Goal: Task Accomplishment & Management: Manage account settings

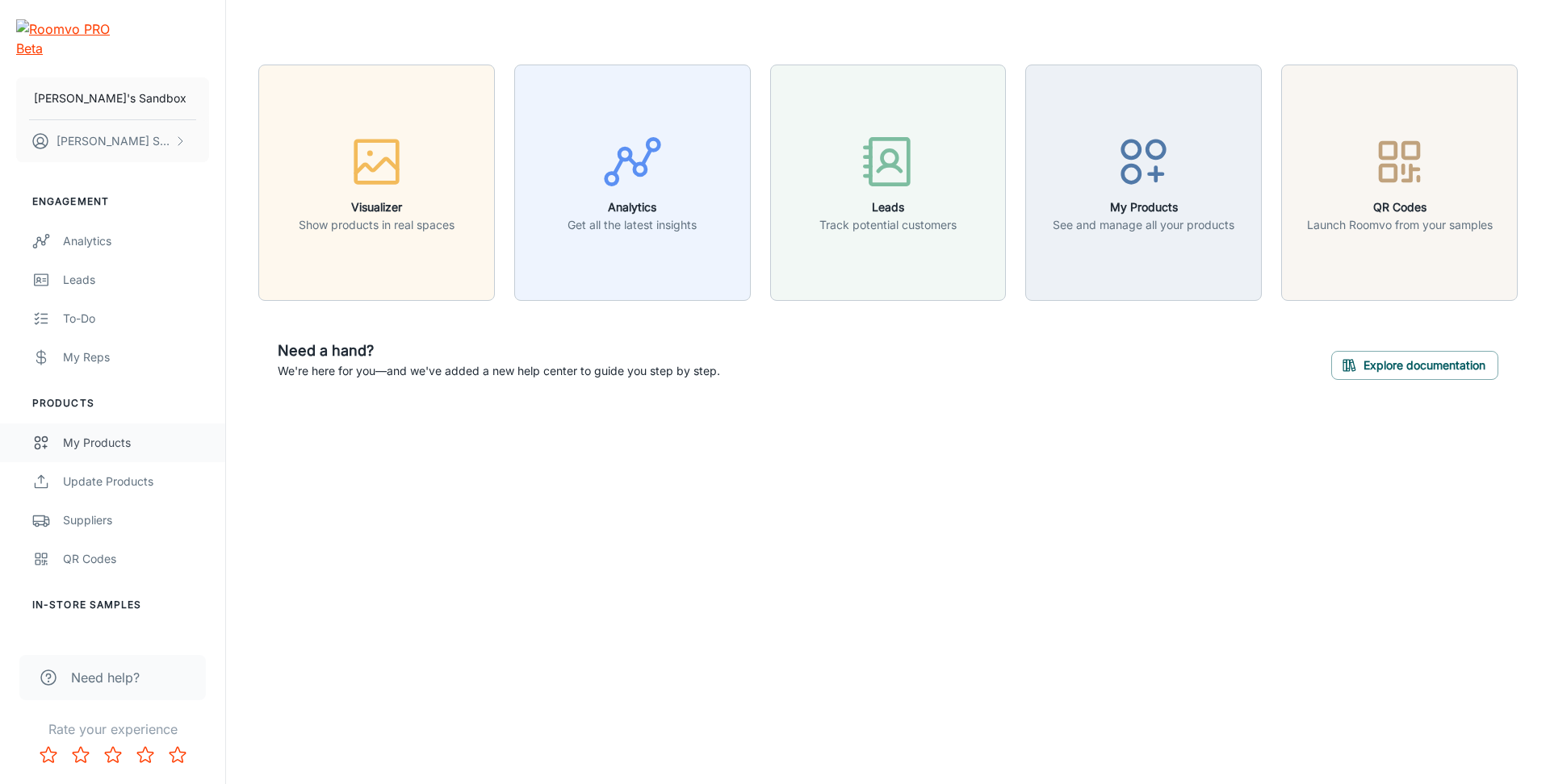
click at [116, 434] on link "My Products" at bounding box center [112, 442] width 226 height 38
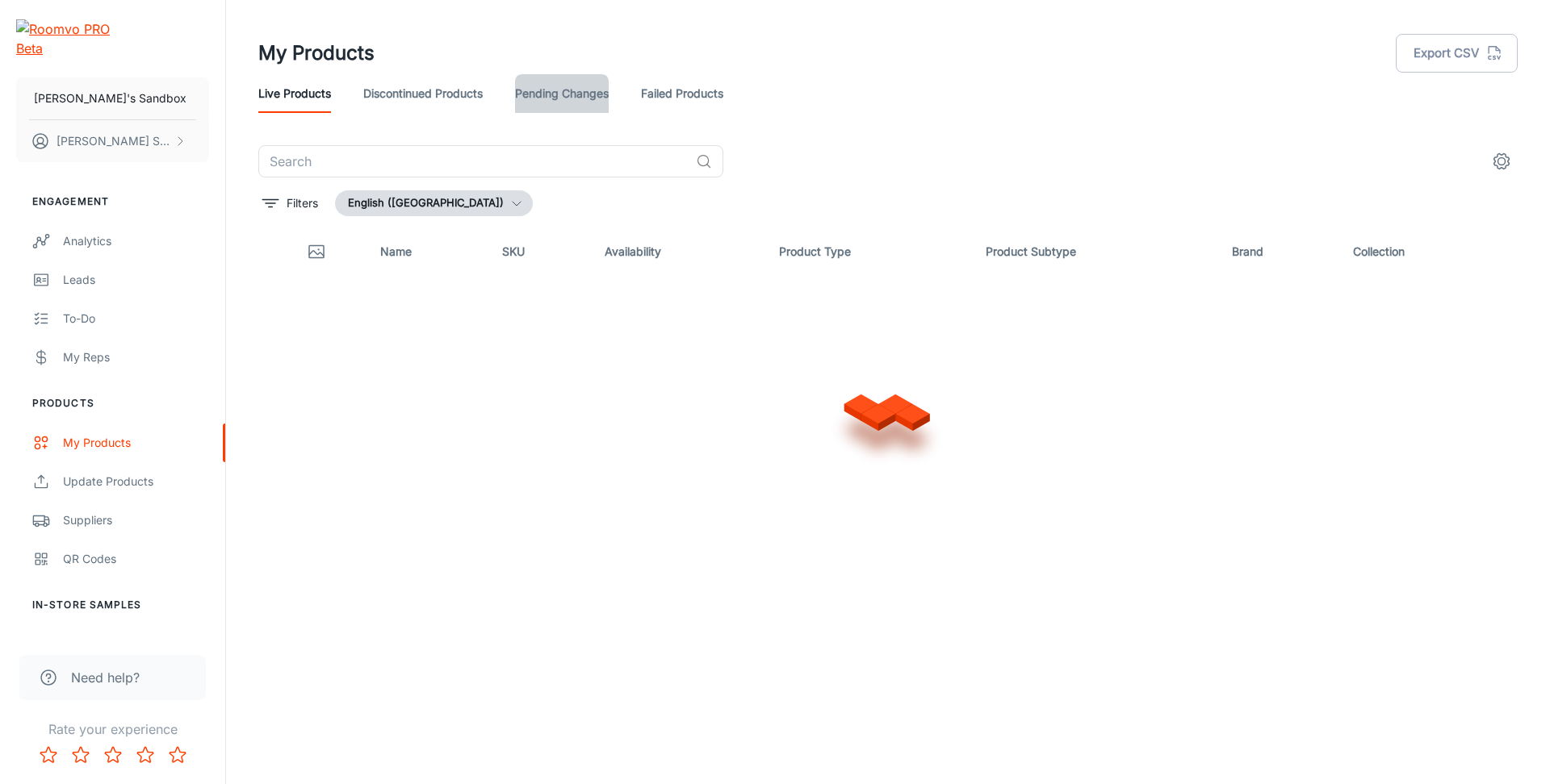
click at [574, 103] on link "Pending Changes" at bounding box center [562, 93] width 94 height 38
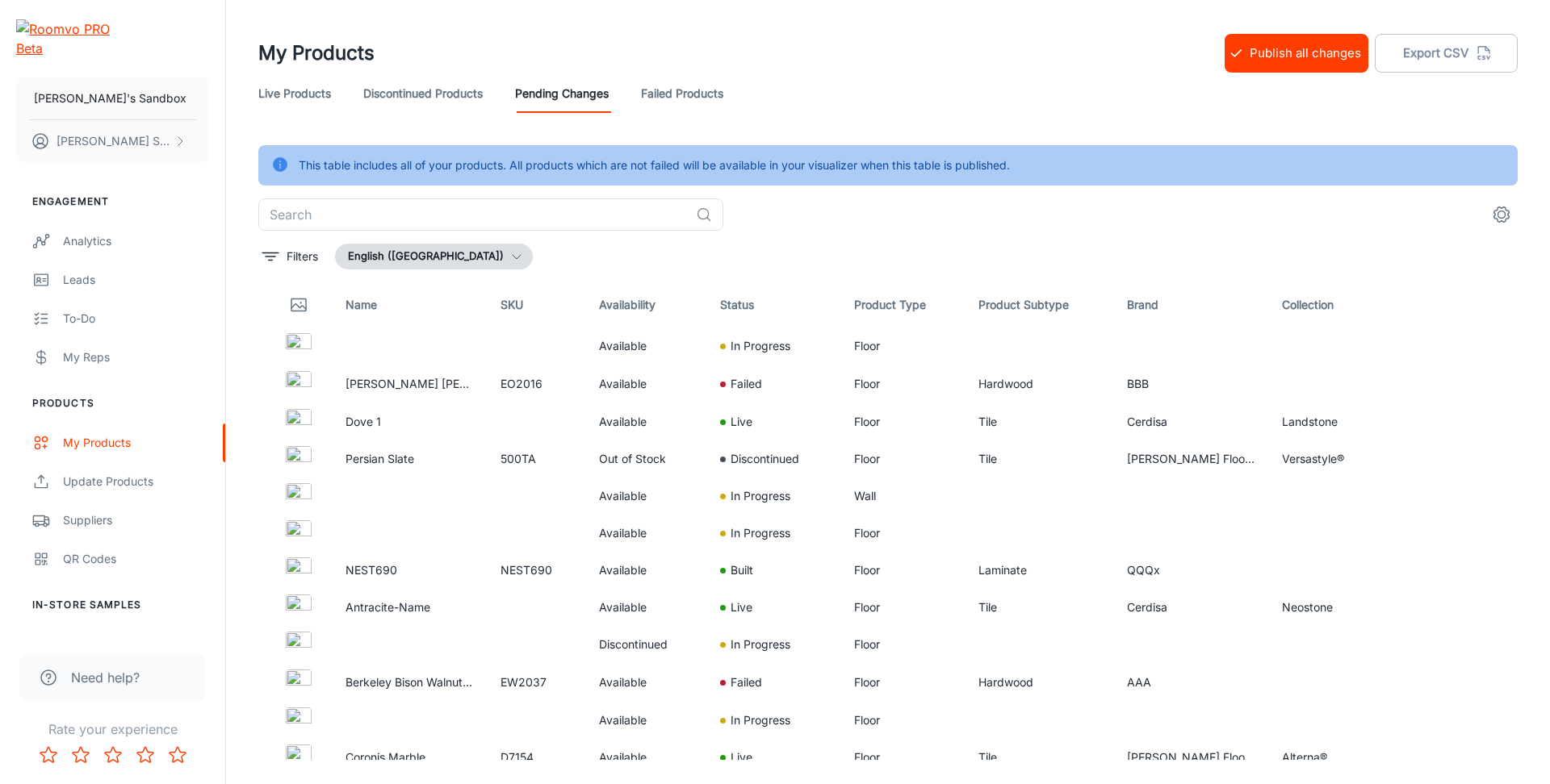
drag, startPoint x: 342, startPoint y: 93, endPoint x: 278, endPoint y: 95, distance: 64.0
click at [342, 93] on div "Live Products Discontinued Products Pending Changes Failed Products" at bounding box center [888, 93] width 1259 height 38
click at [278, 95] on link "Live Products" at bounding box center [295, 93] width 73 height 38
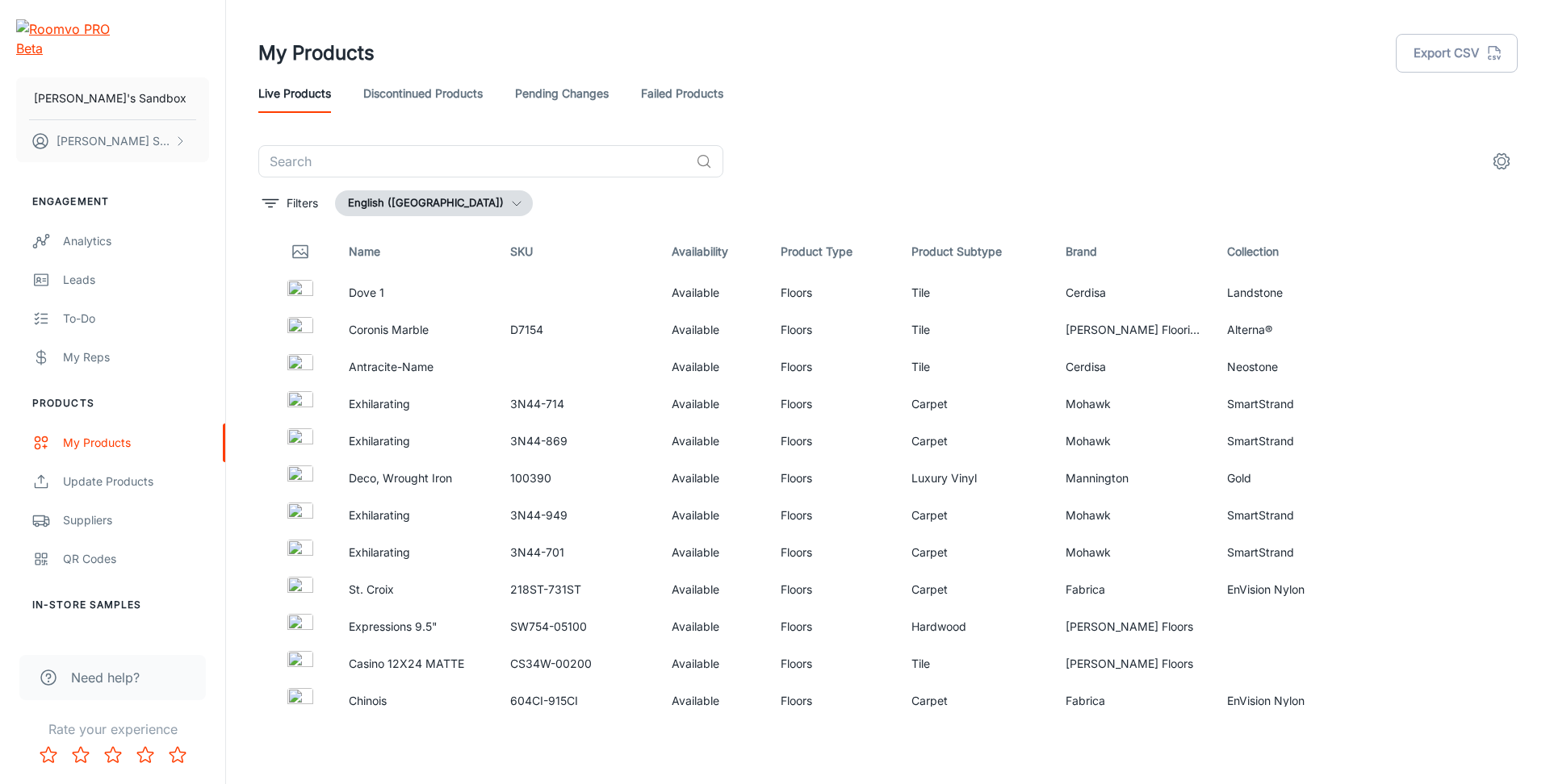
click at [1496, 163] on icon "settings" at bounding box center [1502, 162] width 20 height 20
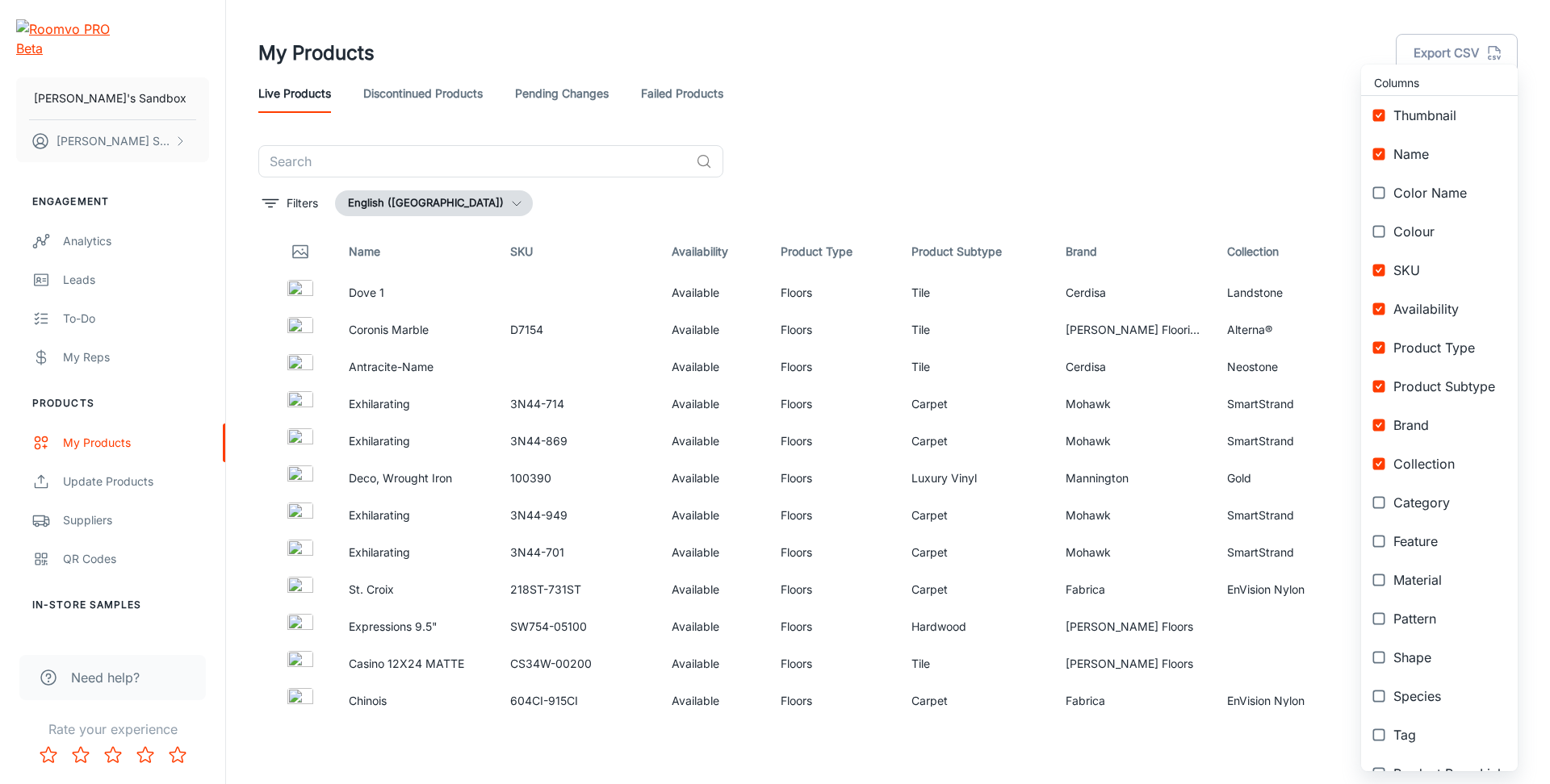
click at [1417, 465] on span "Collection" at bounding box center [1449, 464] width 111 height 20
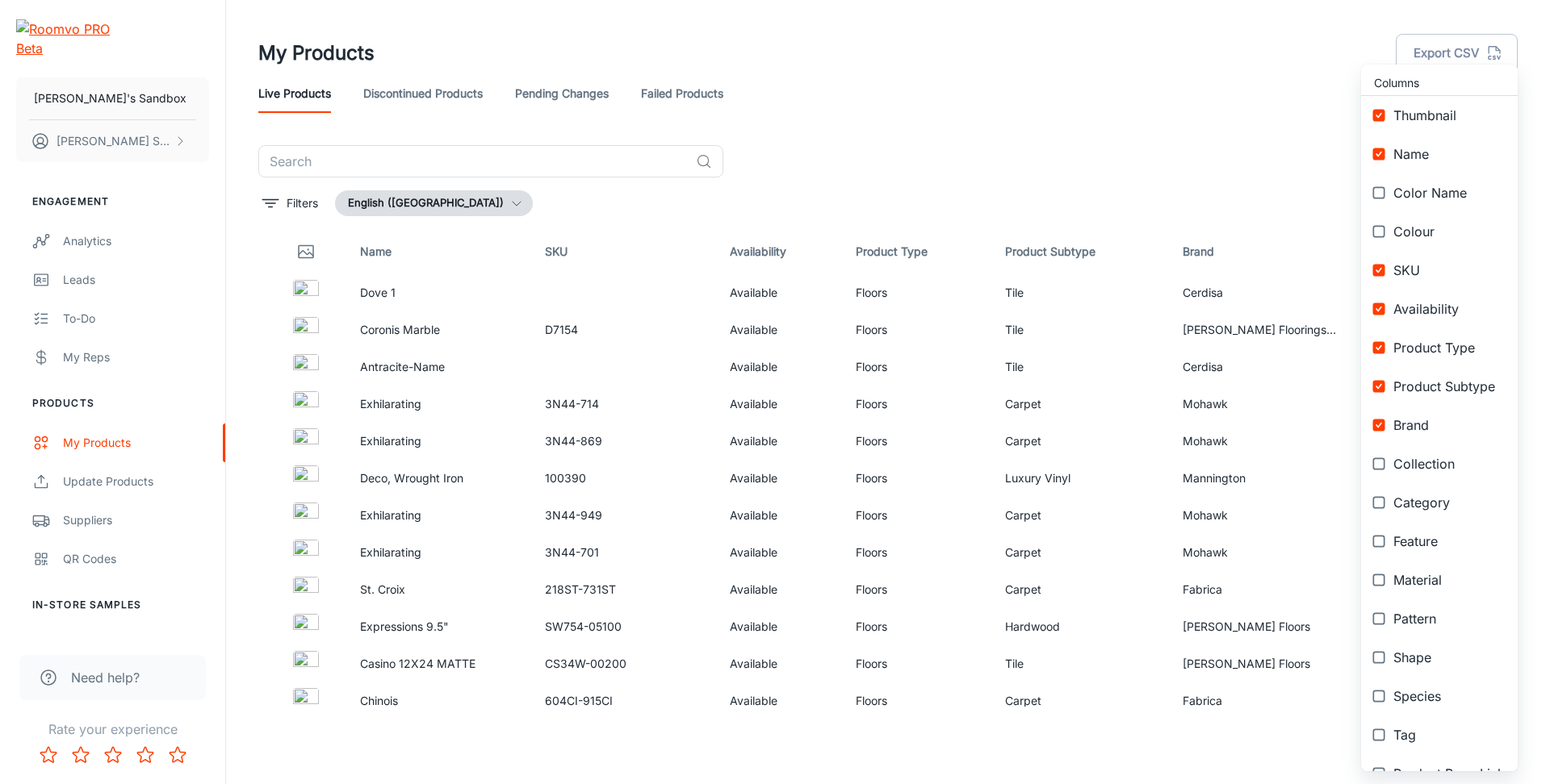
click at [1400, 453] on li "Collection" at bounding box center [1439, 463] width 157 height 38
click at [1426, 501] on span "Category" at bounding box center [1449, 503] width 111 height 20
checkbox input "true"
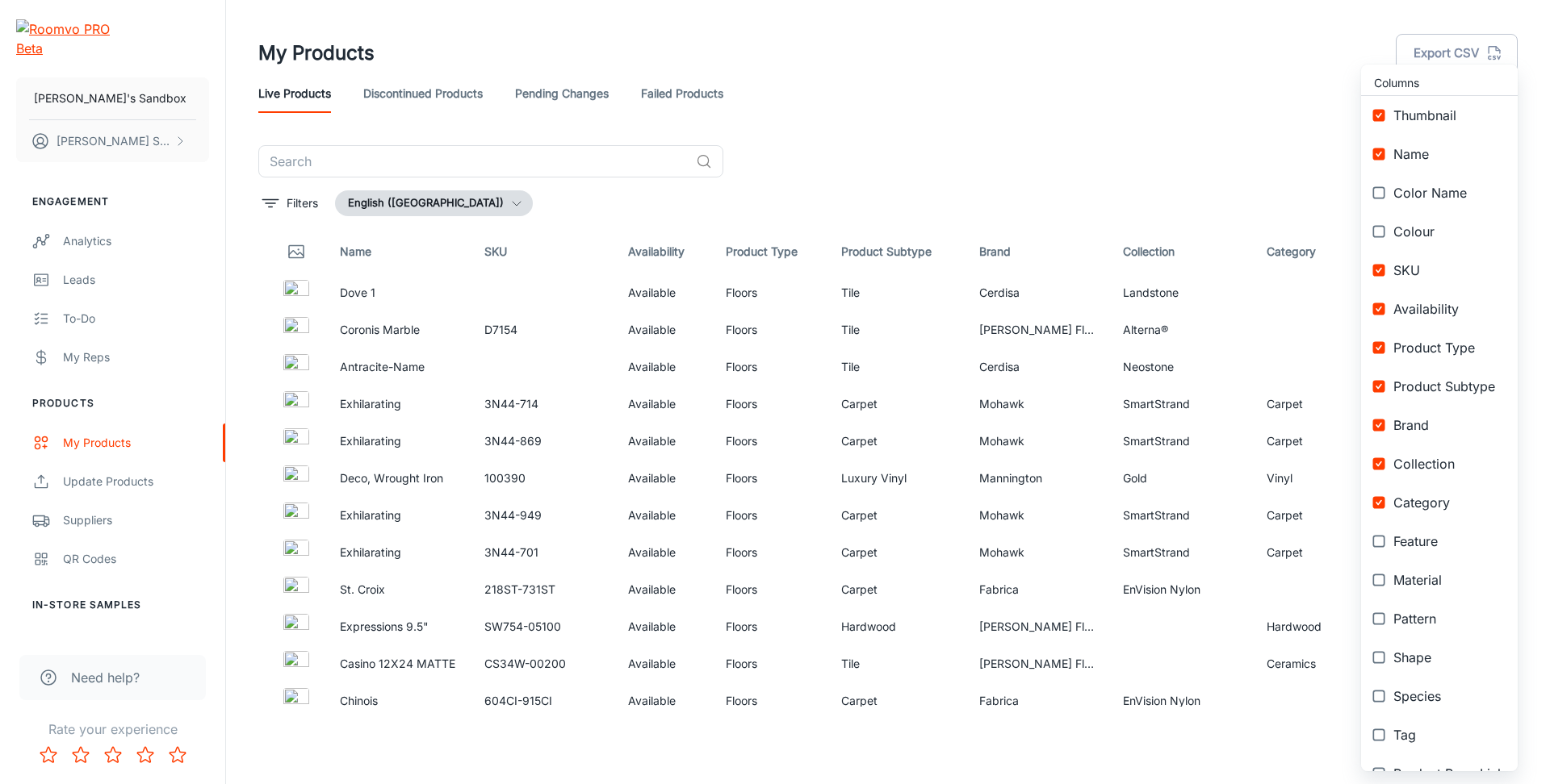
click at [1398, 543] on span "Feature" at bounding box center [1449, 542] width 111 height 20
checkbox input "true"
